Goal: Task Accomplishment & Management: Manage account settings

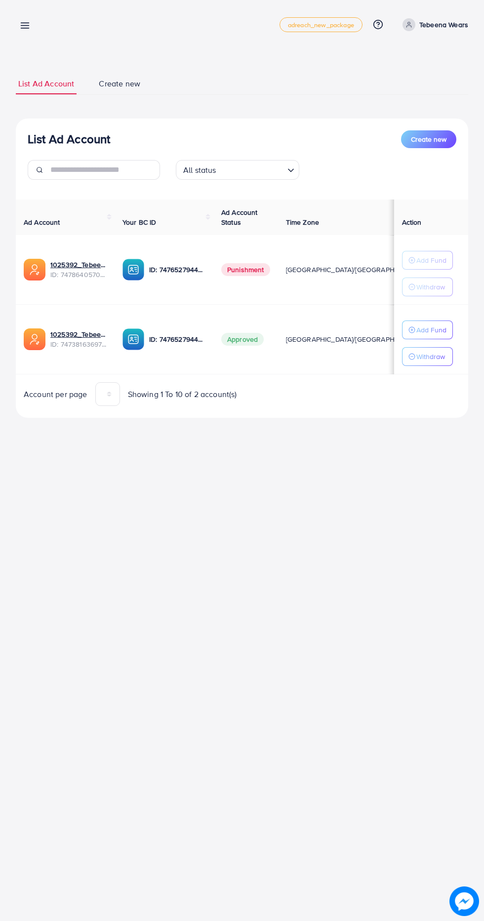
scroll to position [0, 25]
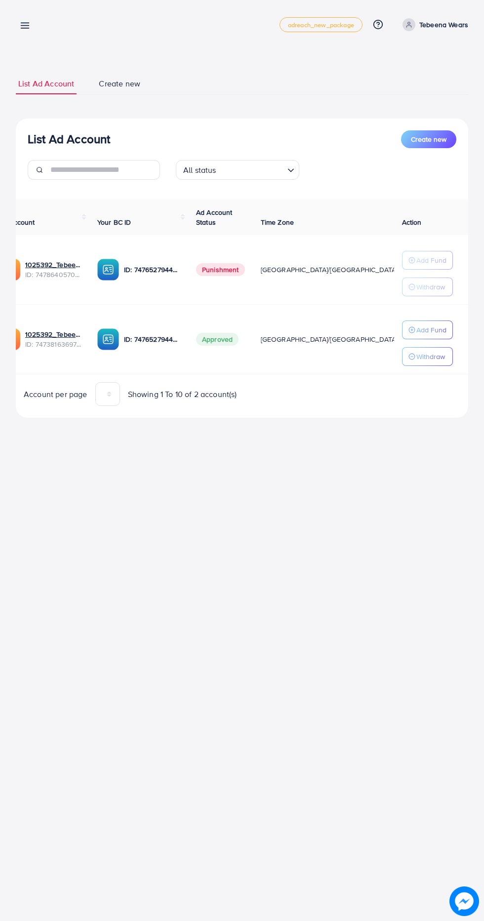
click at [19, 48] on div "List Ad Account Create new List Ad Account Create new All status Loading... Ad …" at bounding box center [242, 222] width 484 height 445
click at [25, 26] on line at bounding box center [25, 26] width 8 height 0
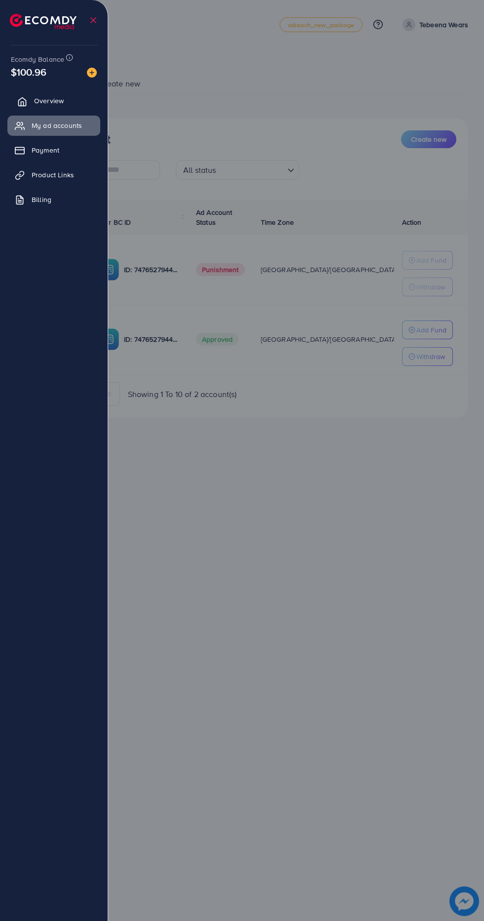
click at [20, 103] on icon at bounding box center [22, 102] width 10 height 10
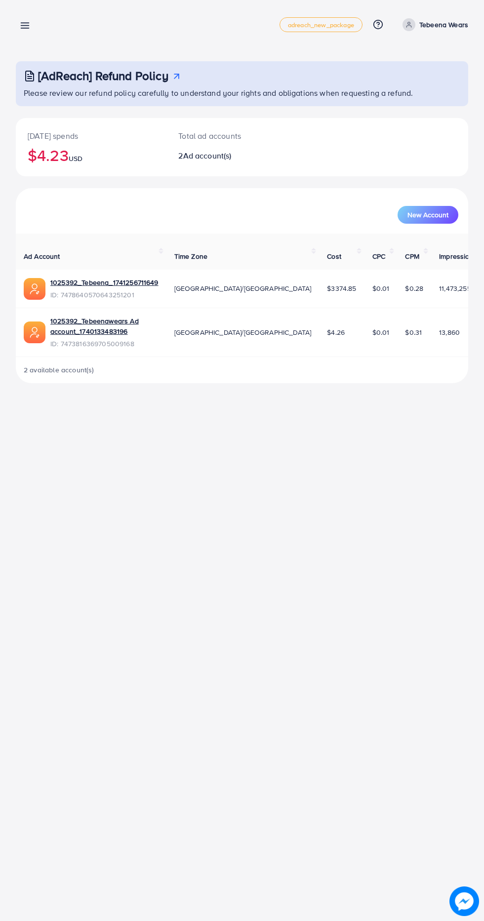
click at [25, 28] on line at bounding box center [25, 28] width 8 height 0
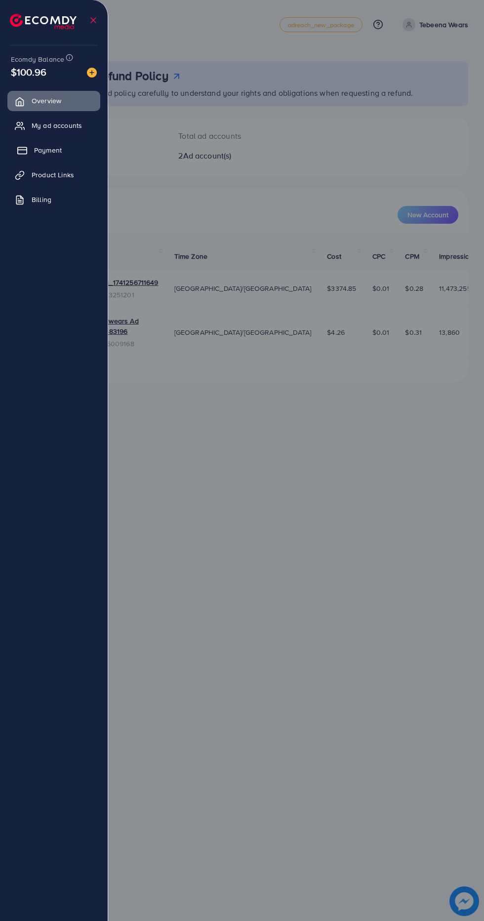
click at [18, 153] on icon at bounding box center [22, 151] width 10 height 10
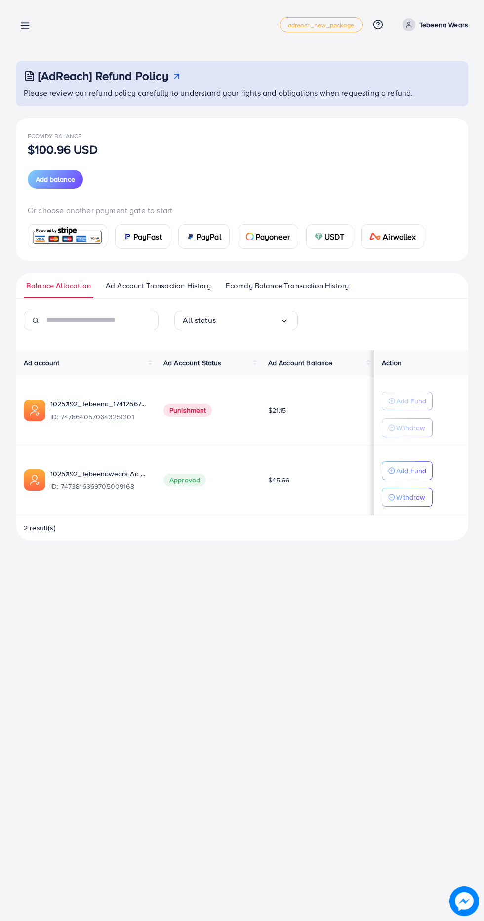
click at [25, 28] on line at bounding box center [25, 28] width 8 height 0
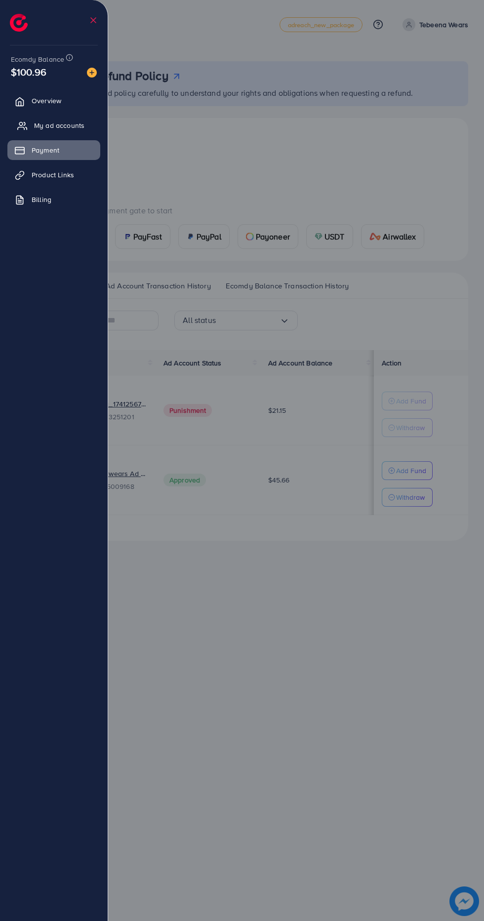
click at [21, 125] on icon at bounding box center [22, 126] width 10 height 10
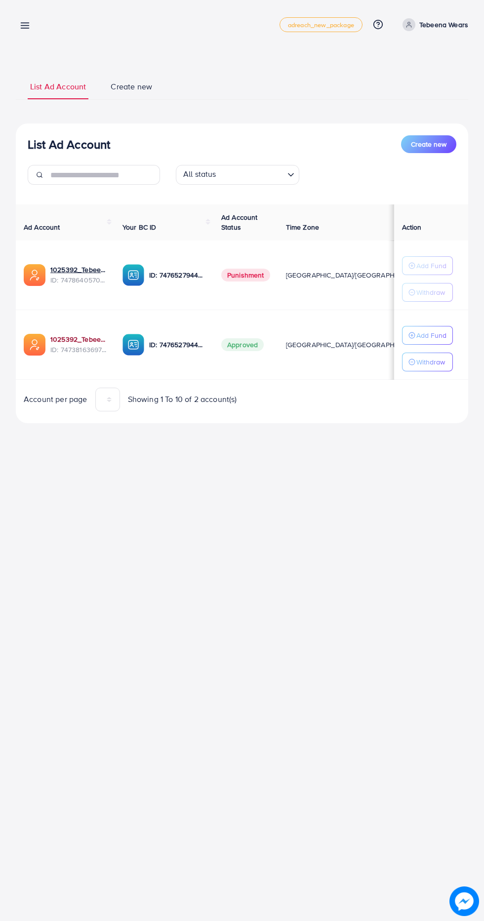
click at [63, 342] on link "1025392_Tebeenawears Ad account_1740133483196" at bounding box center [78, 339] width 56 height 10
